Goal: Task Accomplishment & Management: Manage account settings

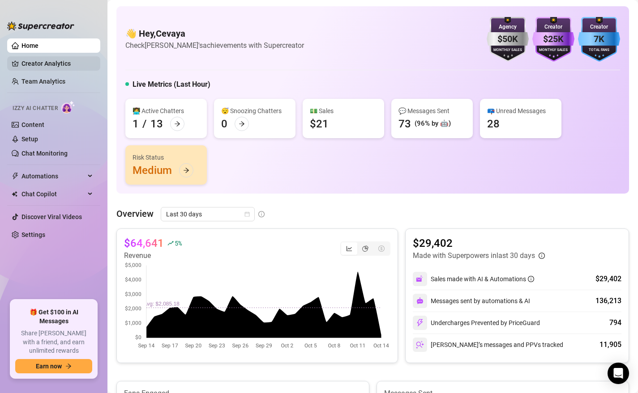
click at [59, 61] on link "Creator Analytics" at bounding box center [57, 63] width 72 height 14
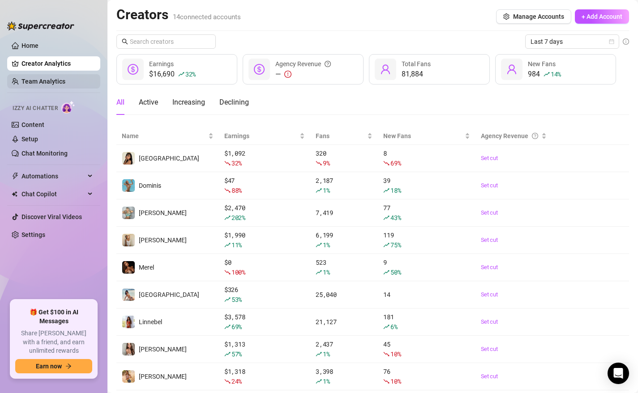
click at [54, 84] on link "Team Analytics" at bounding box center [43, 81] width 44 height 7
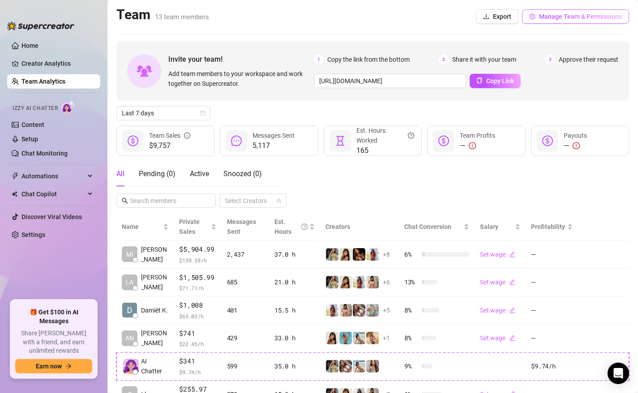
click at [561, 17] on span "Manage Team & Permissions" at bounding box center [580, 16] width 83 height 7
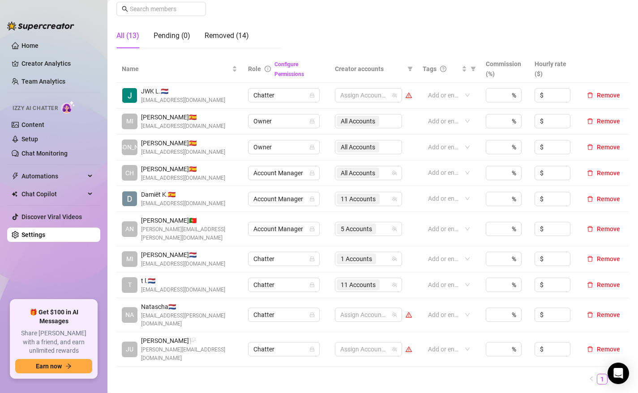
scroll to position [153, 0]
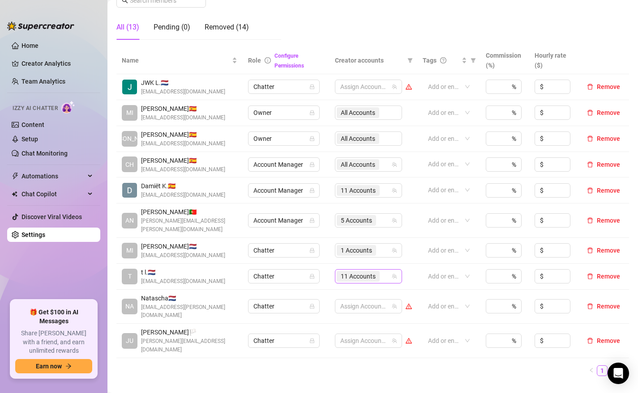
click at [383, 271] on input "search" at bounding box center [382, 276] width 2 height 11
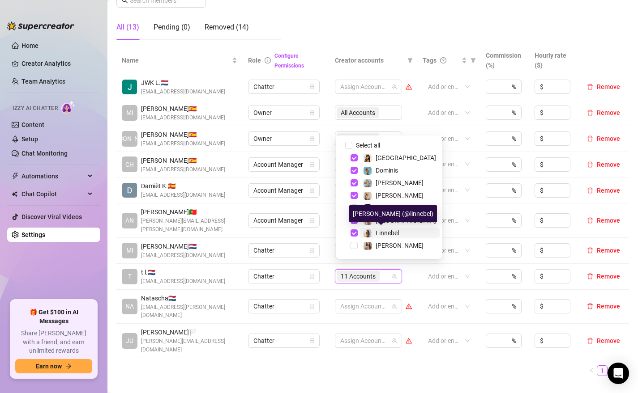
click at [380, 234] on span "Linnebel" at bounding box center [386, 233] width 23 height 7
